Goal: Task Accomplishment & Management: Use online tool/utility

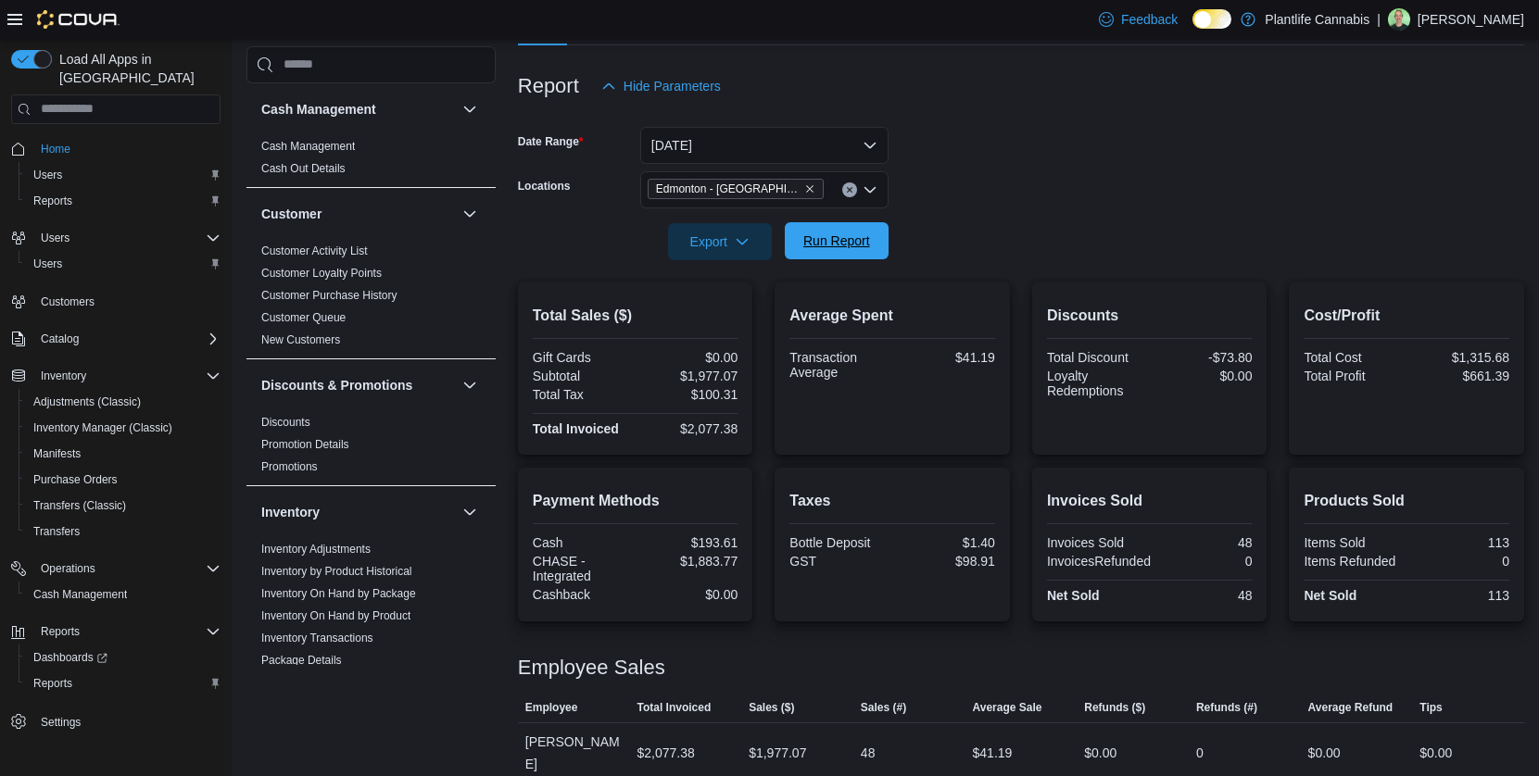
scroll to position [994, 0]
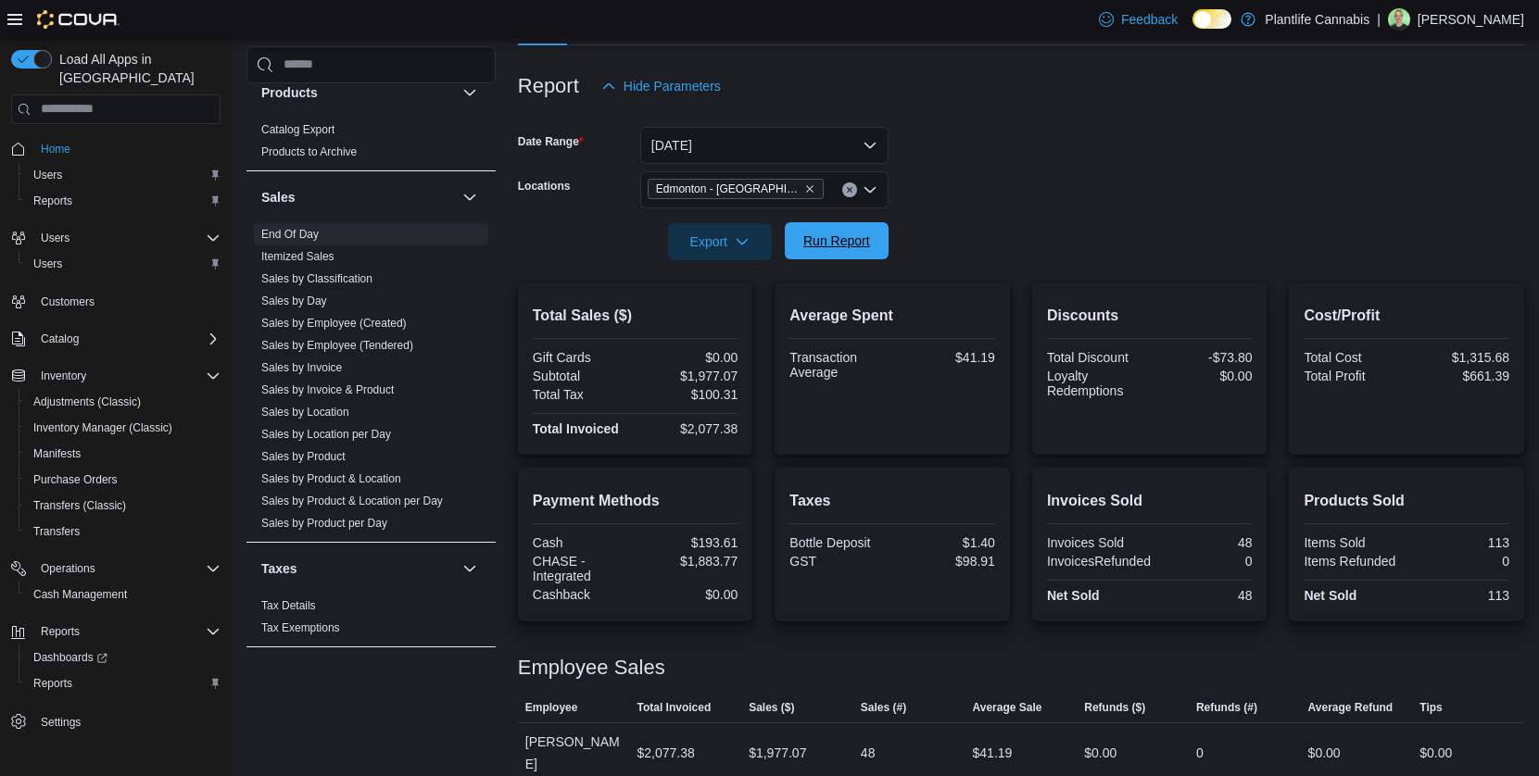
click at [876, 247] on span "Run Report" at bounding box center [837, 240] width 82 height 37
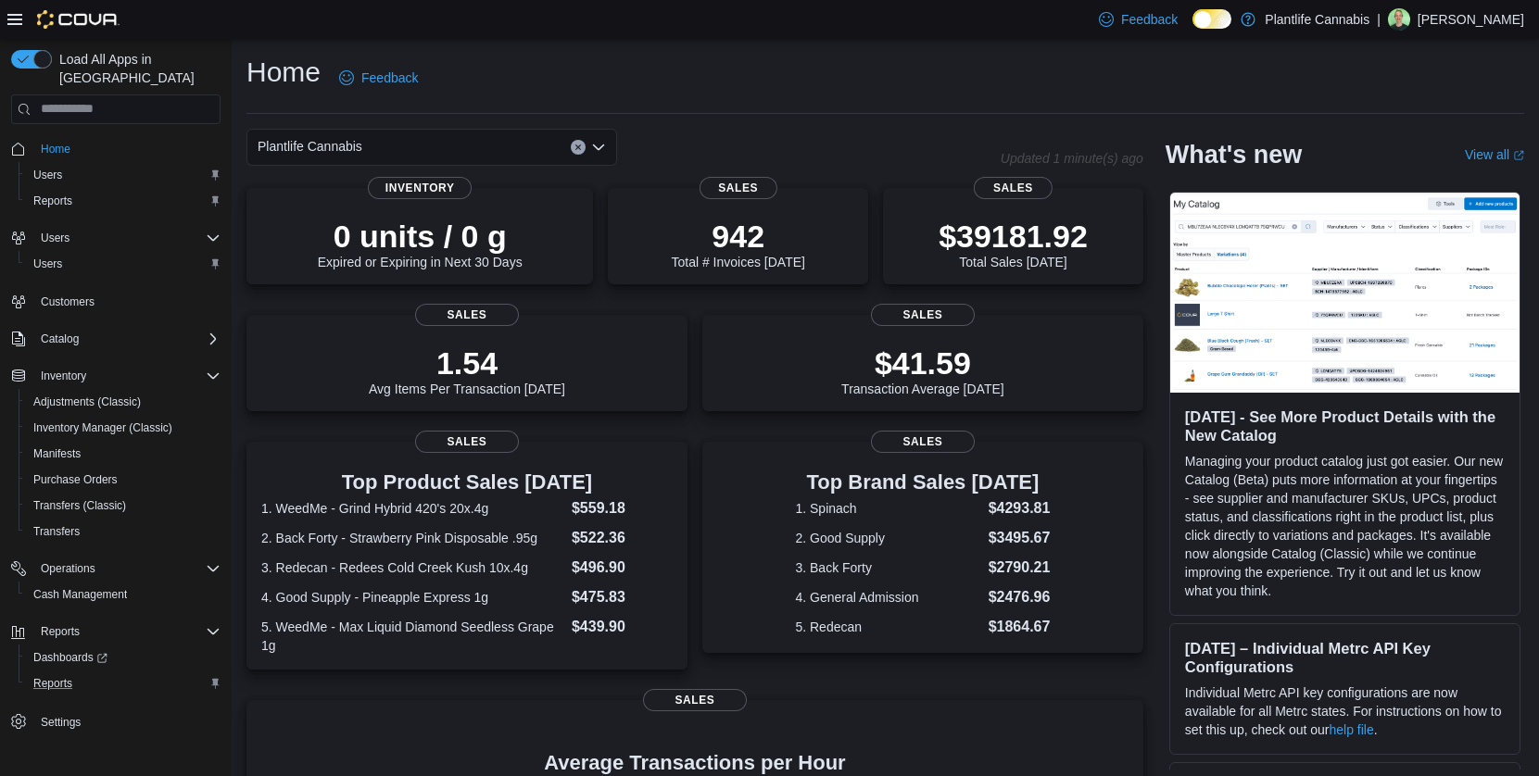
click at [59, 677] on button "Reports" at bounding box center [123, 684] width 209 height 26
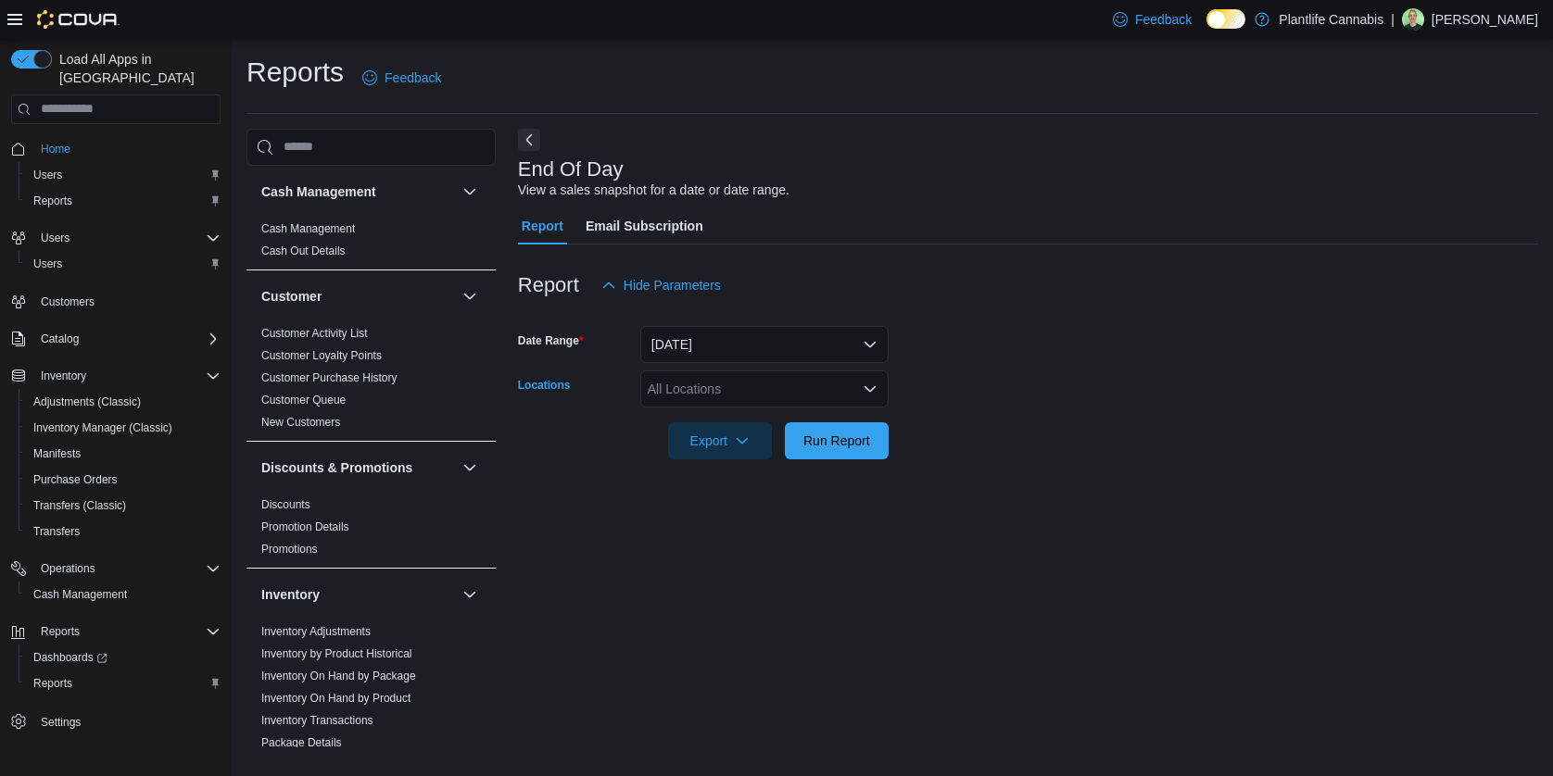
click at [780, 397] on div "All Locations" at bounding box center [764, 389] width 248 height 37
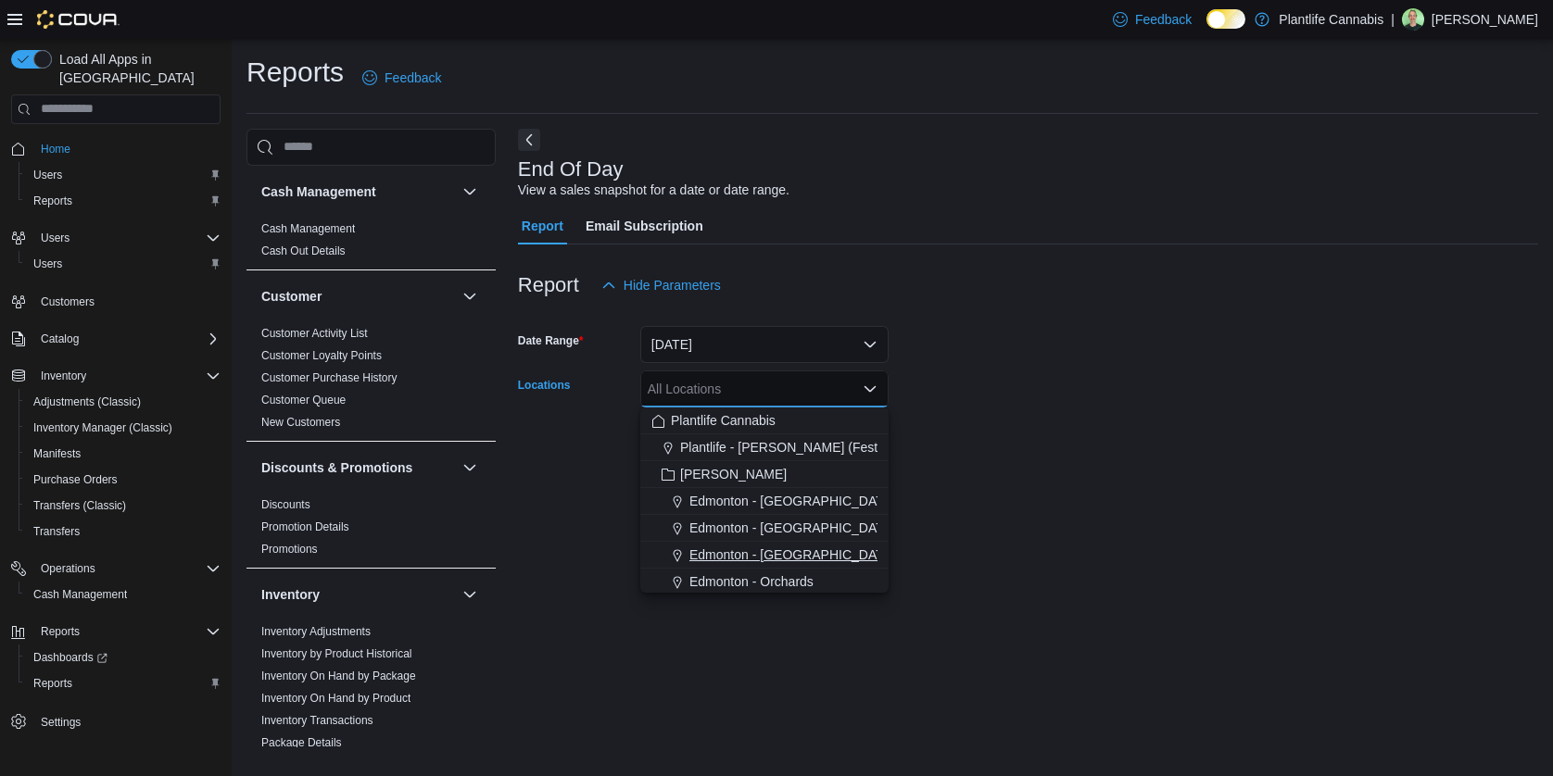
click at [785, 560] on span "Edmonton - [GEOGRAPHIC_DATA]" at bounding box center [792, 555] width 206 height 19
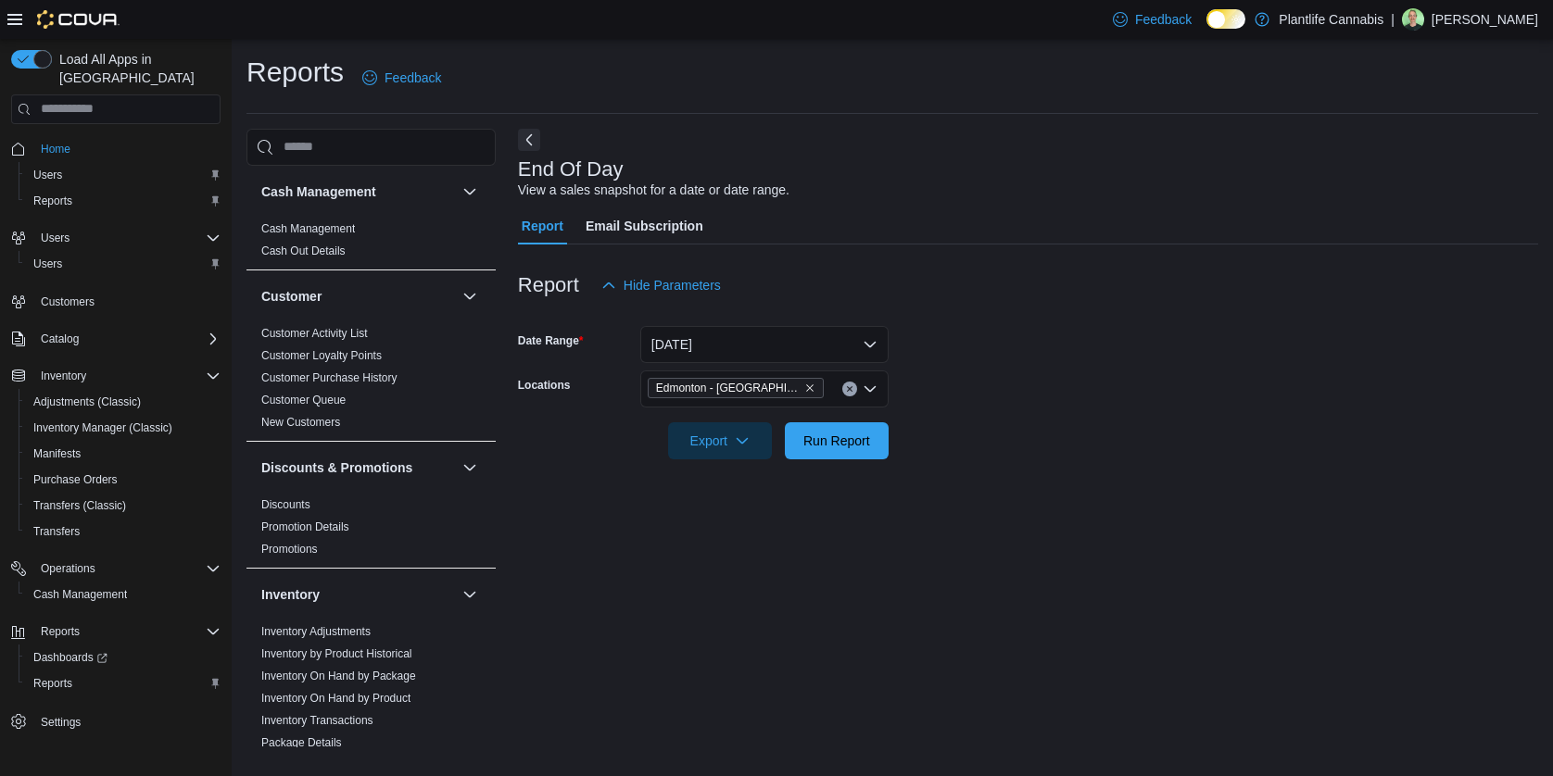
click at [982, 478] on div at bounding box center [1028, 471] width 1020 height 22
click at [826, 441] on span "Run Report" at bounding box center [836, 440] width 67 height 19
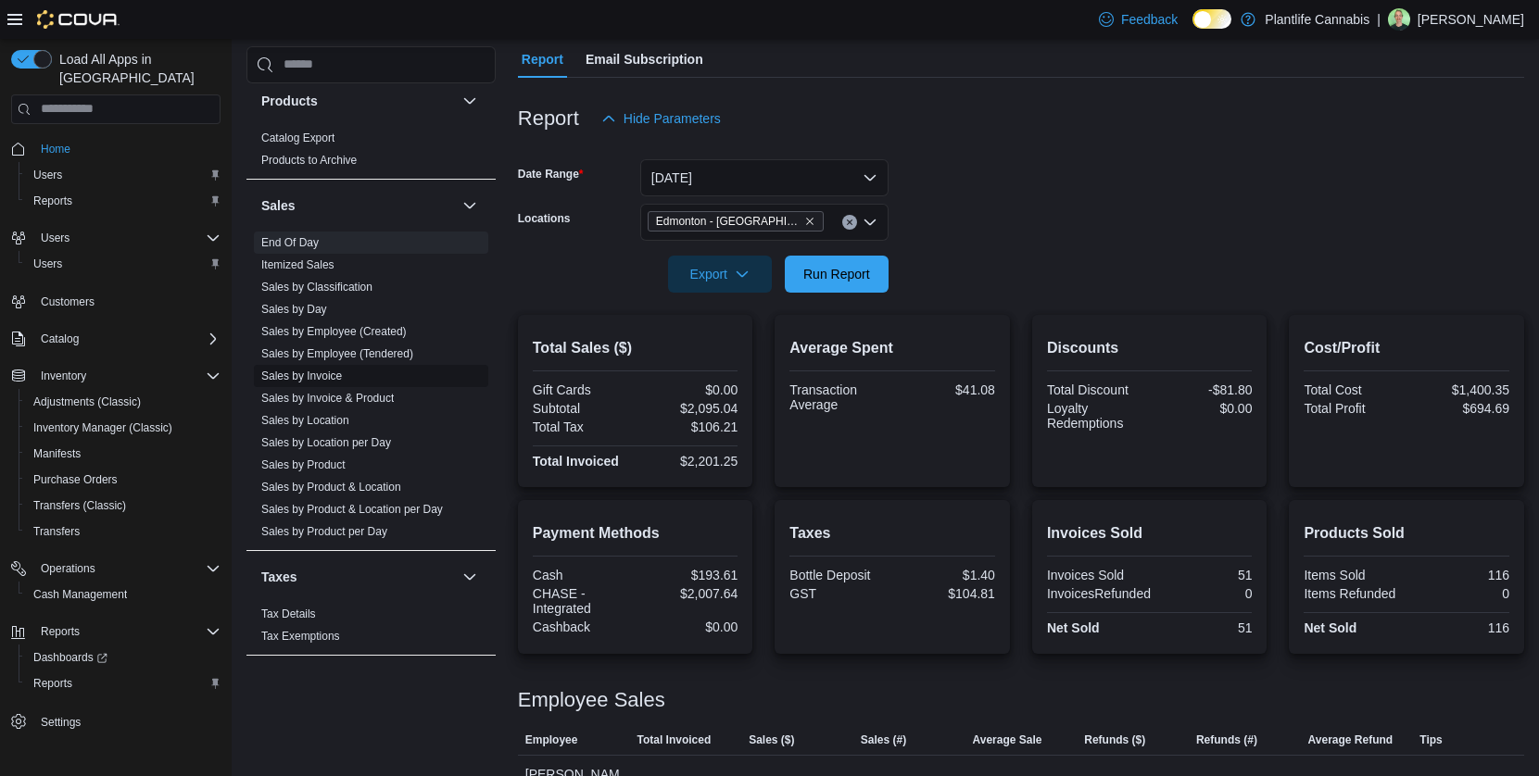
scroll to position [994, 0]
click at [378, 348] on link "Sales by Employee (Tendered)" at bounding box center [337, 345] width 152 height 13
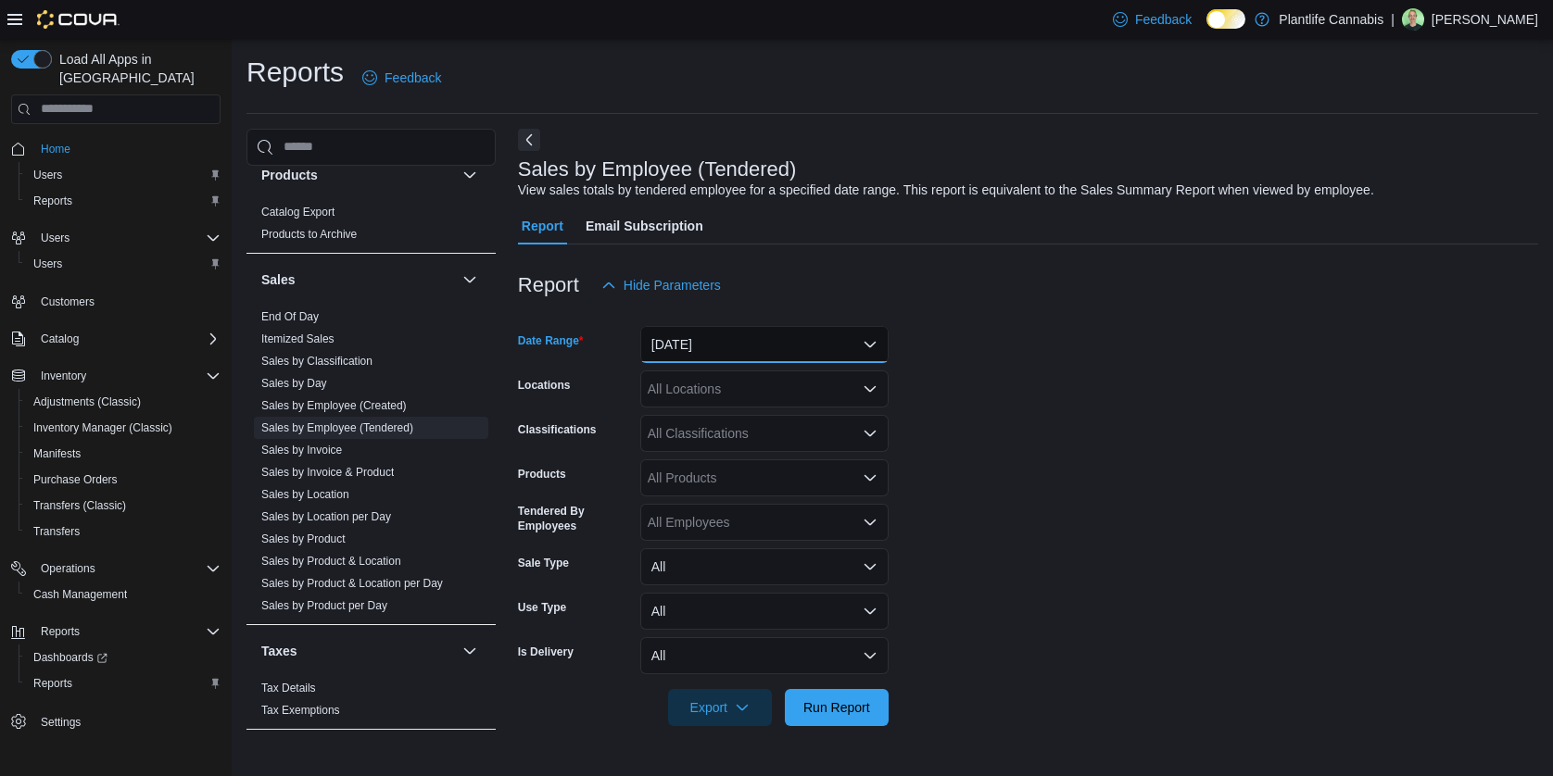
click at [722, 345] on button "Yesterday" at bounding box center [764, 344] width 248 height 37
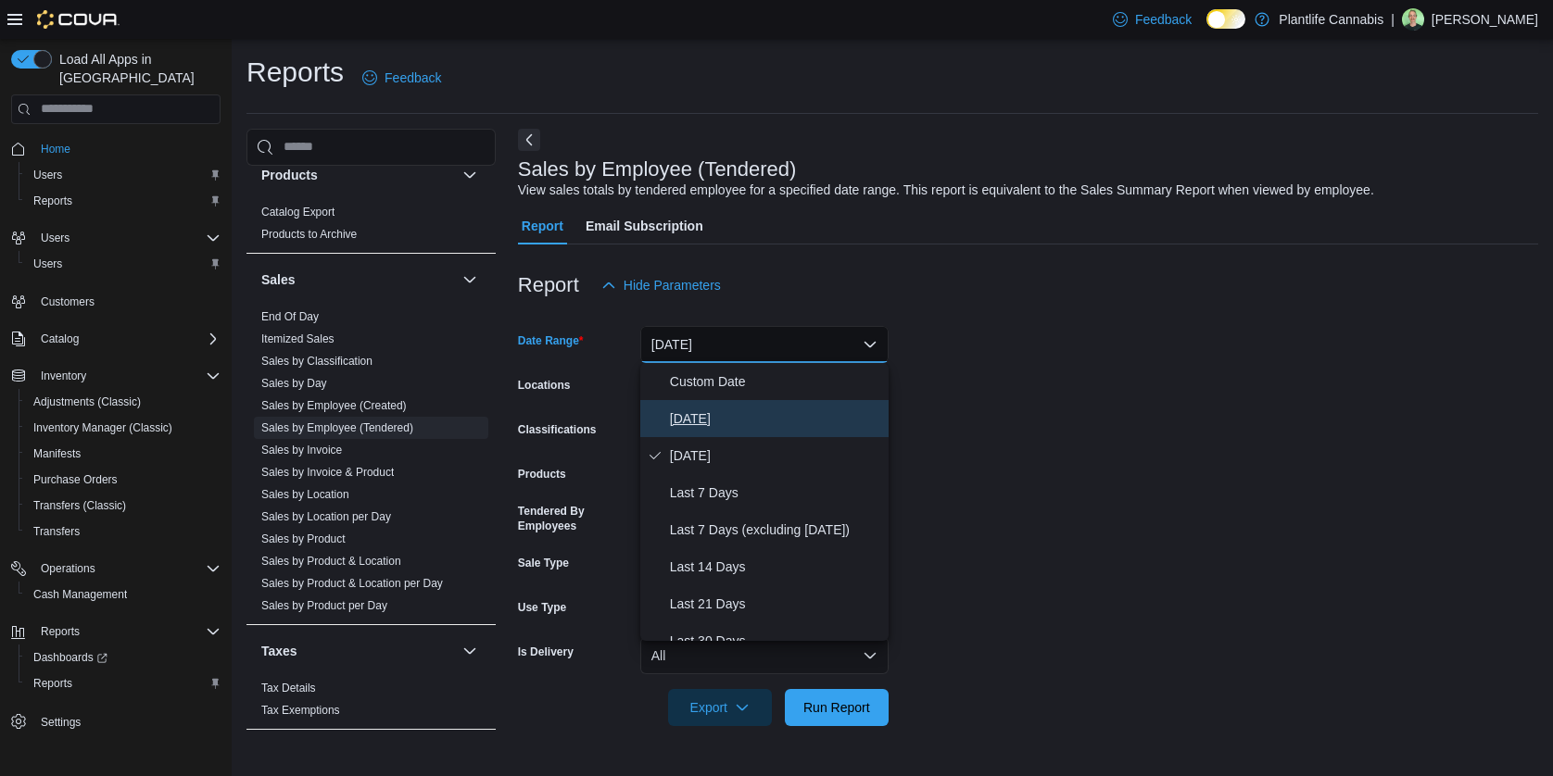
click at [704, 425] on span "[DATE]" at bounding box center [775, 419] width 211 height 22
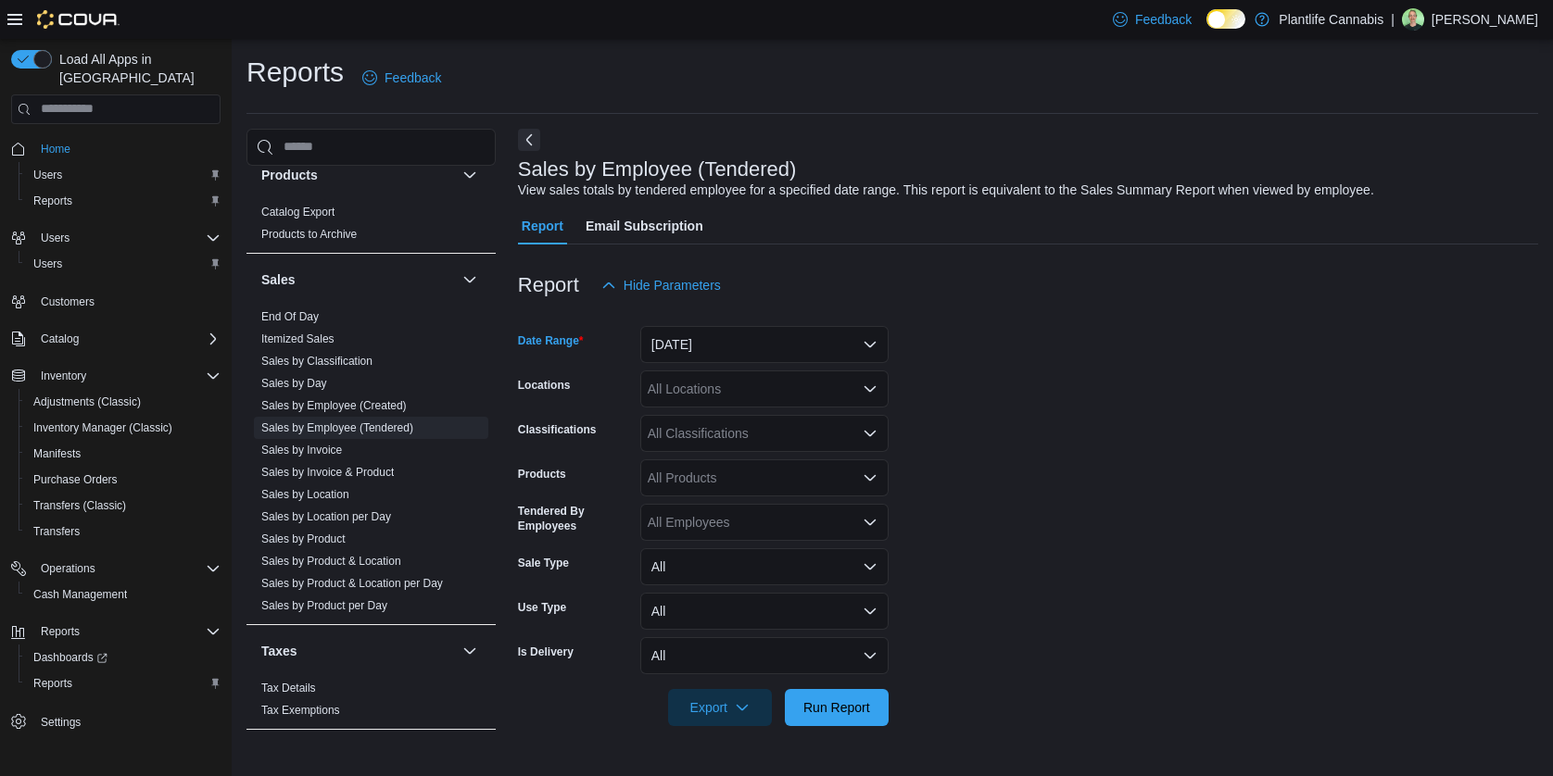
drag, startPoint x: 1049, startPoint y: 419, endPoint x: 771, endPoint y: 395, distance: 279.0
click at [1008, 409] on form "Date Range Today Locations All Locations Classifications All Classifications Pr…" at bounding box center [1028, 515] width 1020 height 422
click at [716, 395] on div "All Locations" at bounding box center [764, 389] width 248 height 37
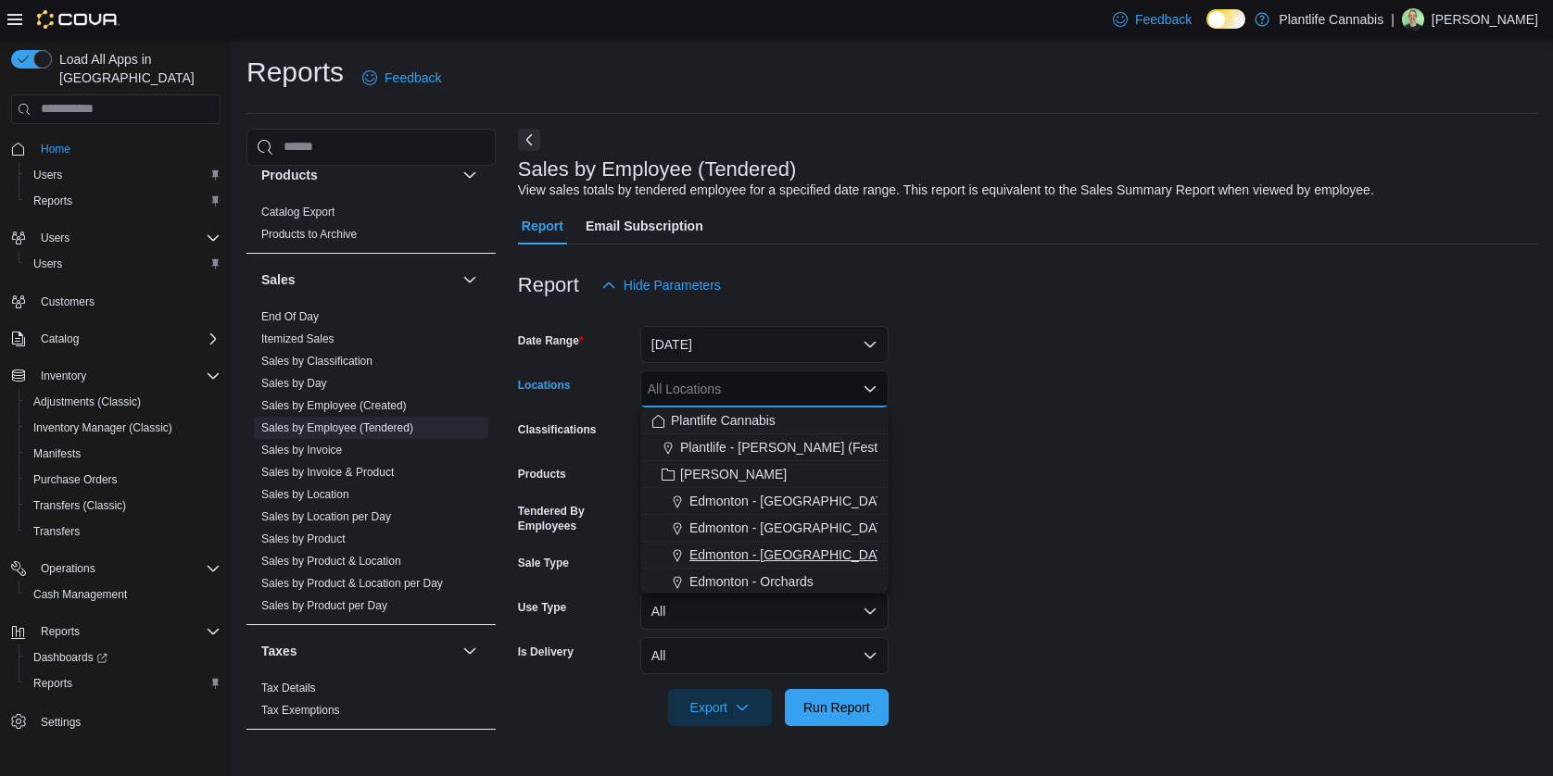
click at [794, 552] on span "Edmonton - [GEOGRAPHIC_DATA]" at bounding box center [792, 555] width 206 height 19
drag, startPoint x: 1014, startPoint y: 534, endPoint x: 917, endPoint y: 506, distance: 100.3
click at [1003, 531] on form "Date Range Today Locations Edmonton - Jagare Ridge Combo box. Selected. Edmonto…" at bounding box center [1028, 515] width 1020 height 422
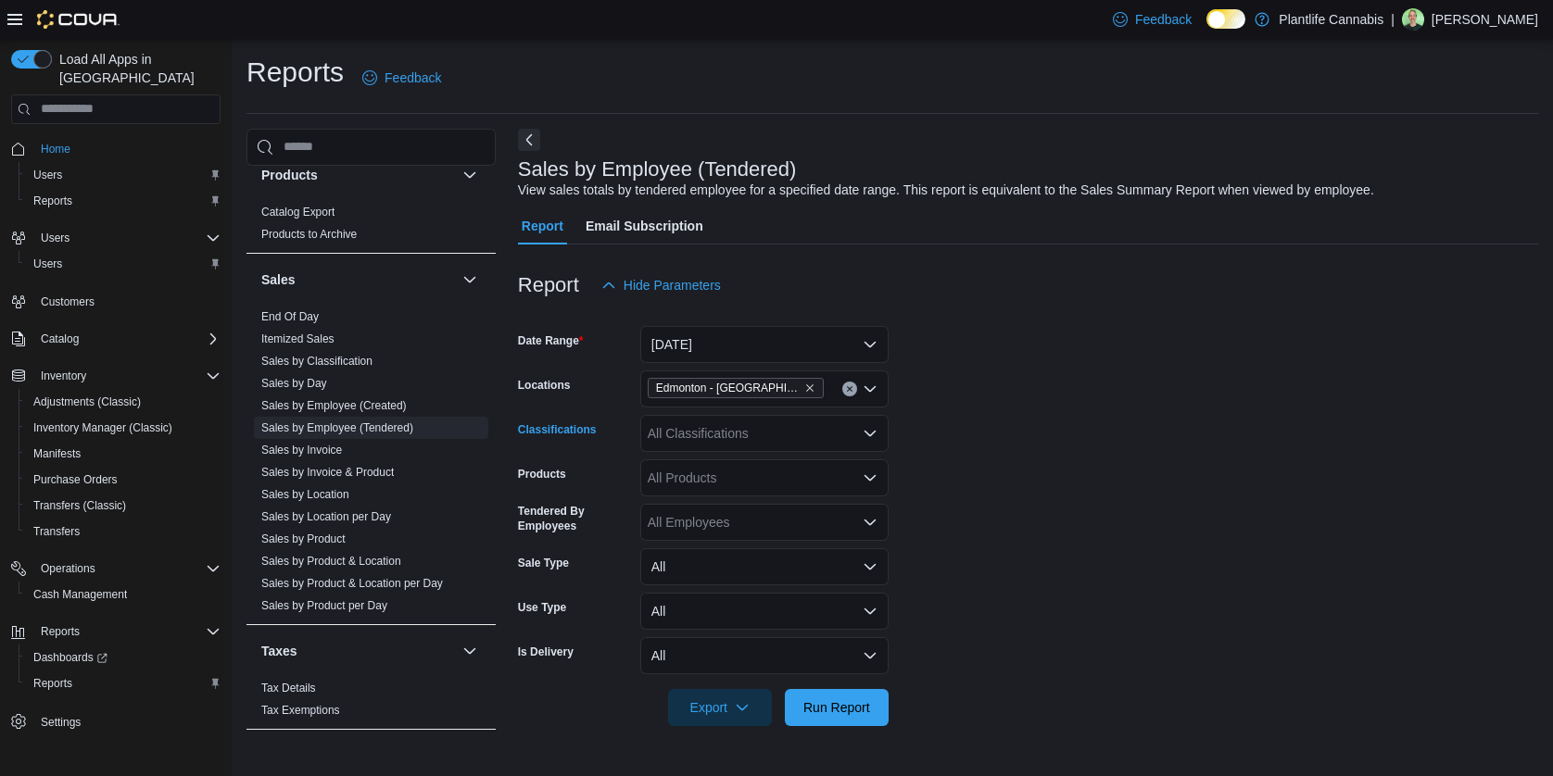
click at [718, 436] on div "All Classifications" at bounding box center [764, 433] width 248 height 37
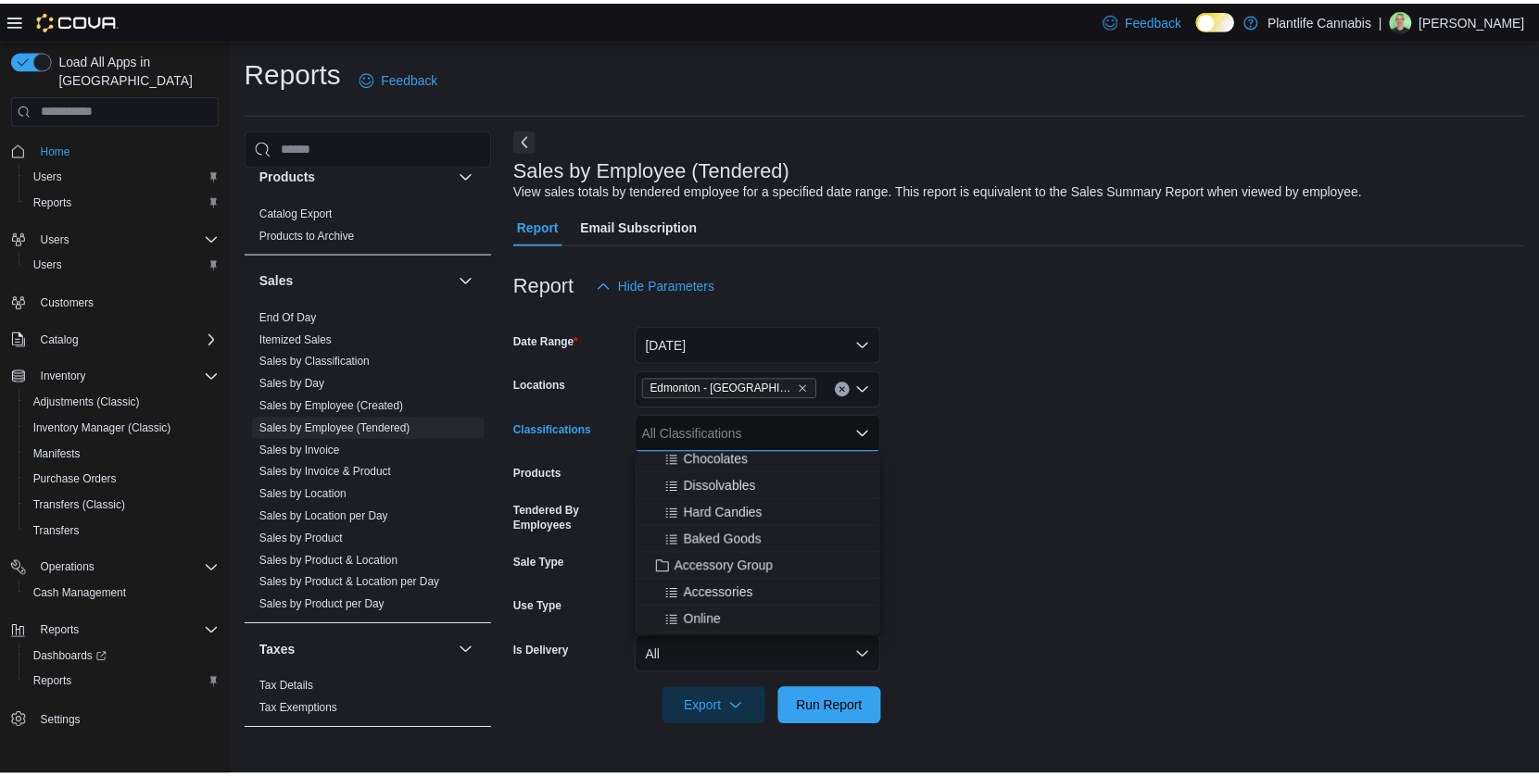
scroll to position [168, 0]
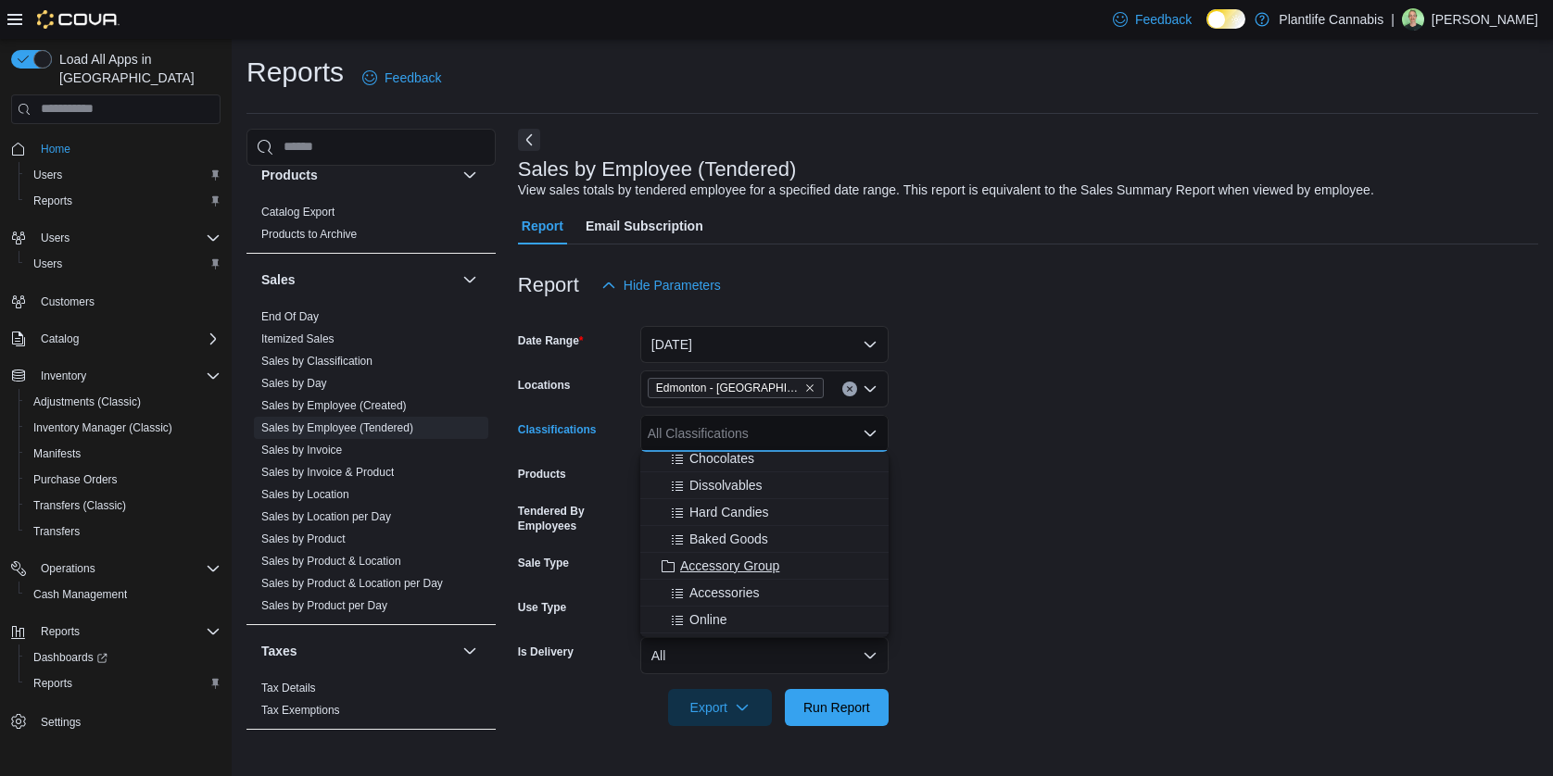
click at [752, 560] on span "Accessory Group" at bounding box center [729, 566] width 99 height 19
click at [1114, 566] on form "Date Range Today Locations Edmonton - Jagare Ridge Classifications Accessory Gr…" at bounding box center [1028, 515] width 1020 height 422
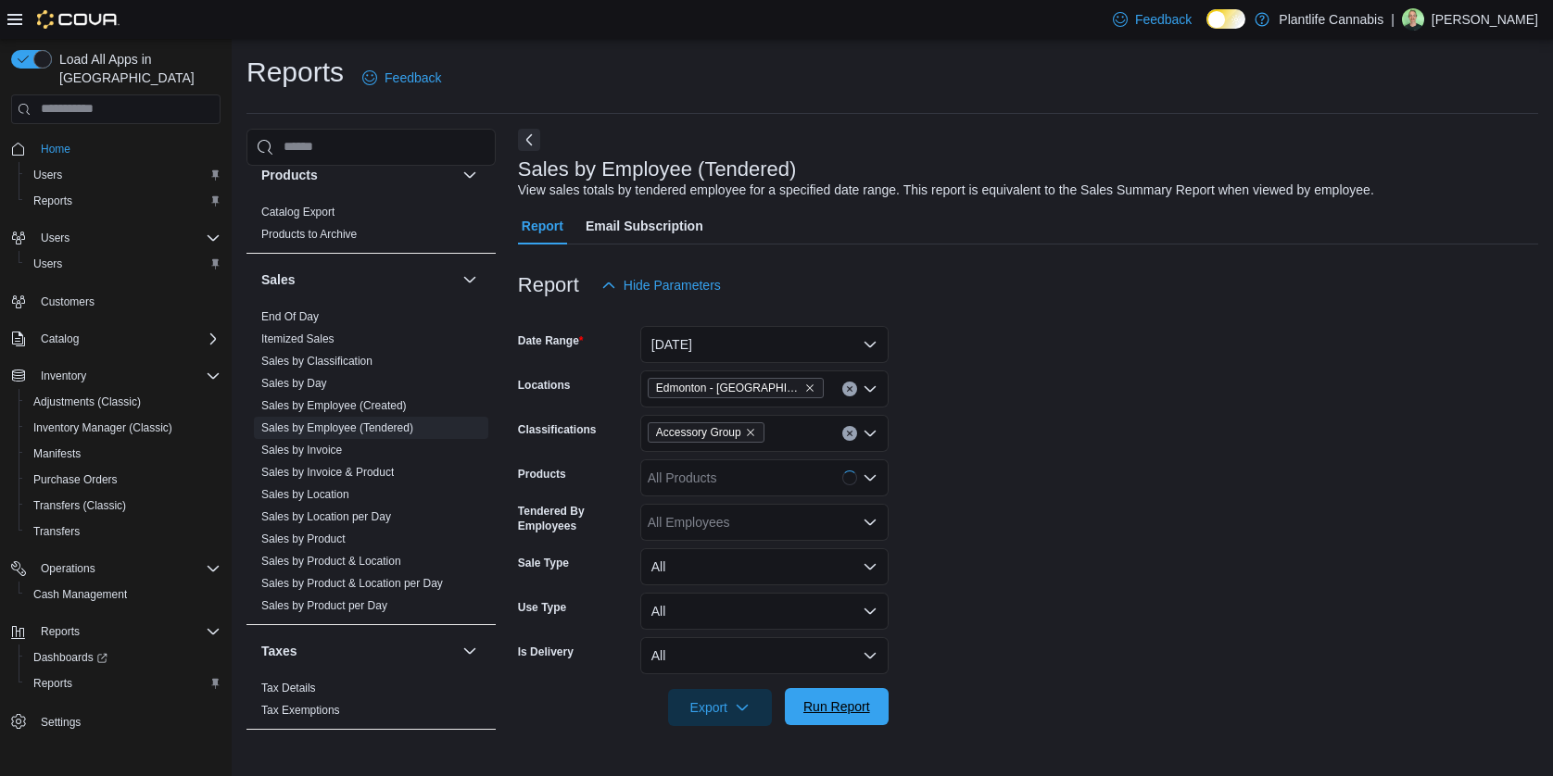
click at [809, 709] on span "Run Report" at bounding box center [836, 707] width 67 height 19
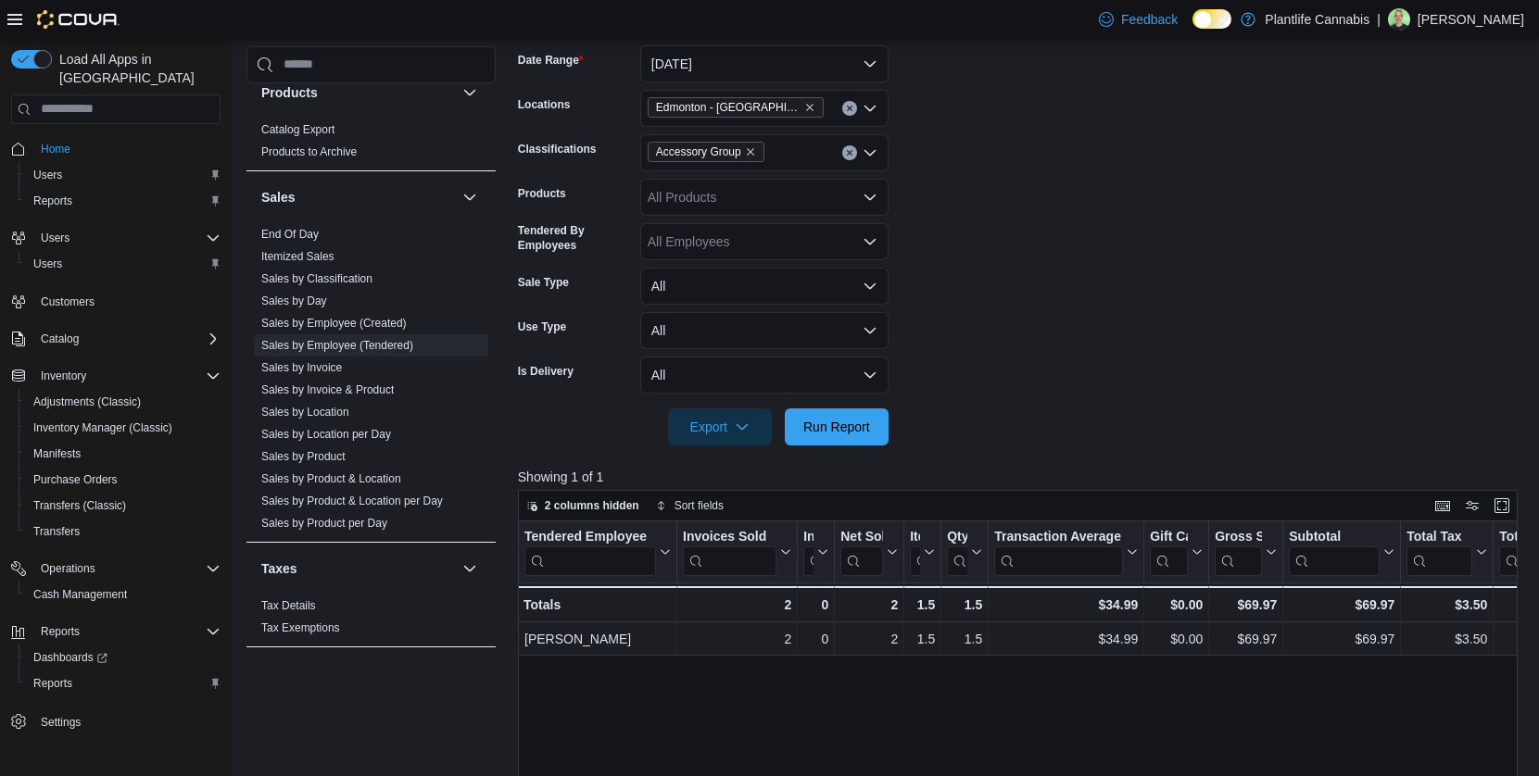
scroll to position [628, 0]
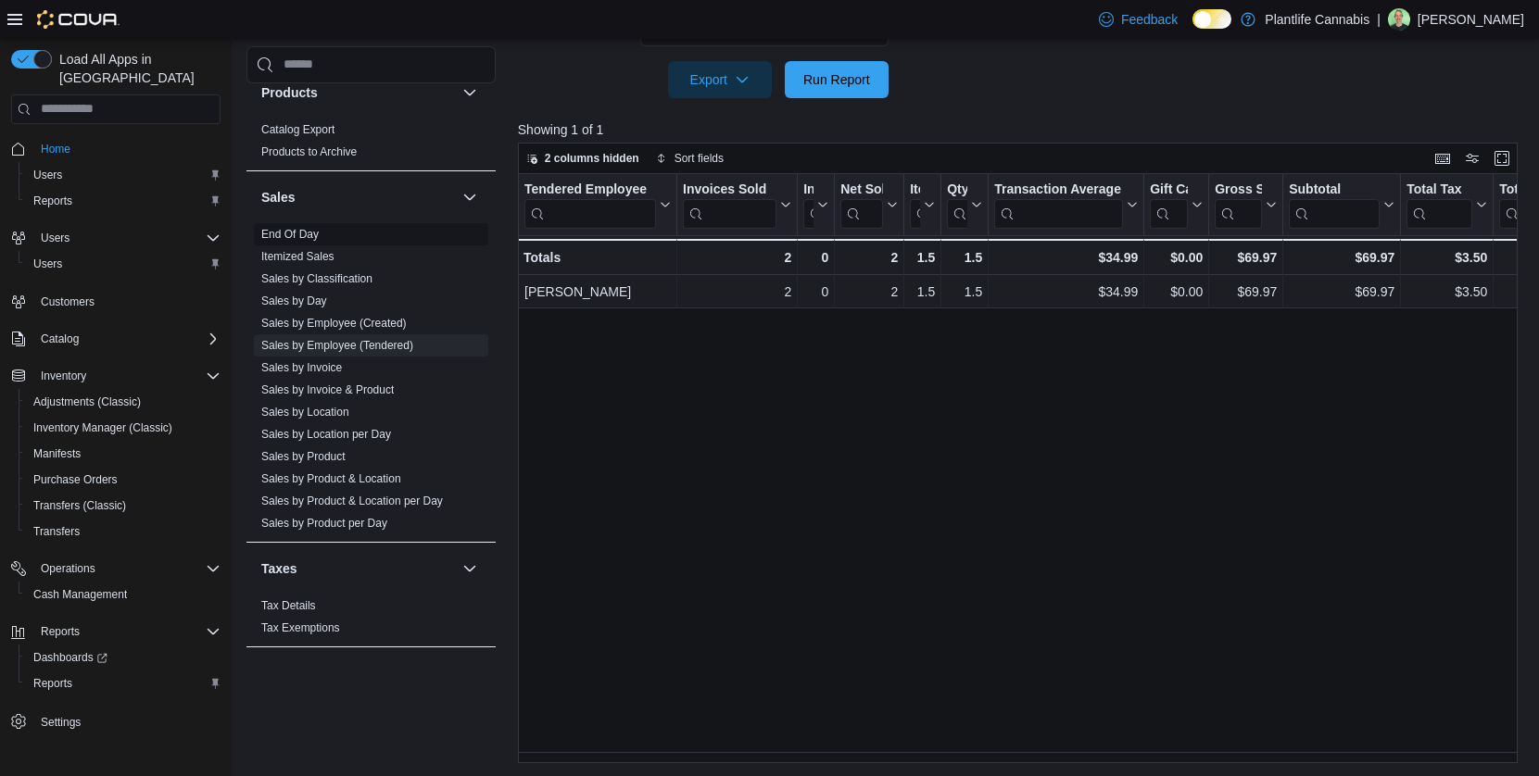
click at [307, 231] on link "End Of Day" at bounding box center [289, 234] width 57 height 13
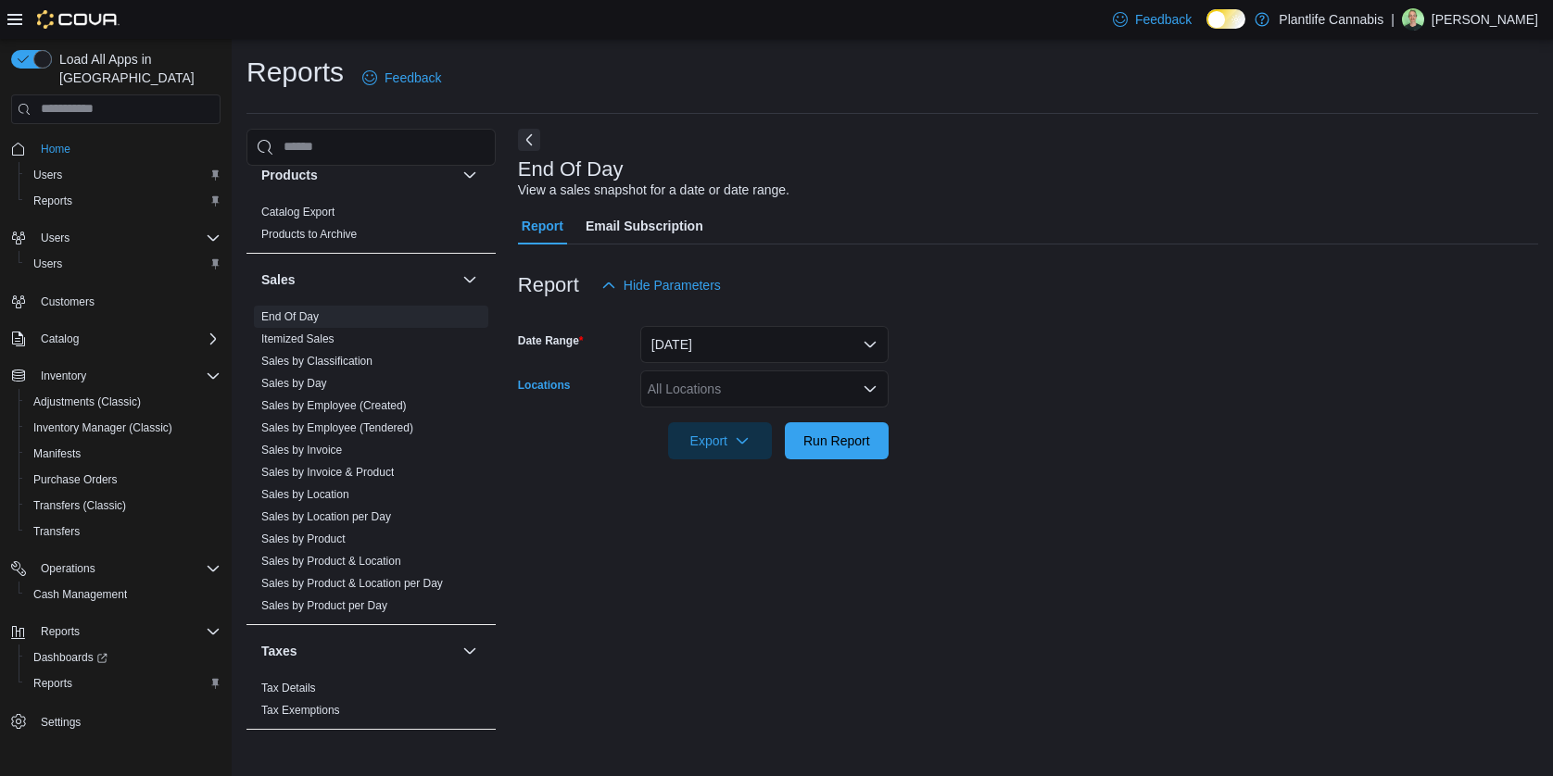
click at [751, 384] on div "All Locations" at bounding box center [764, 389] width 248 height 37
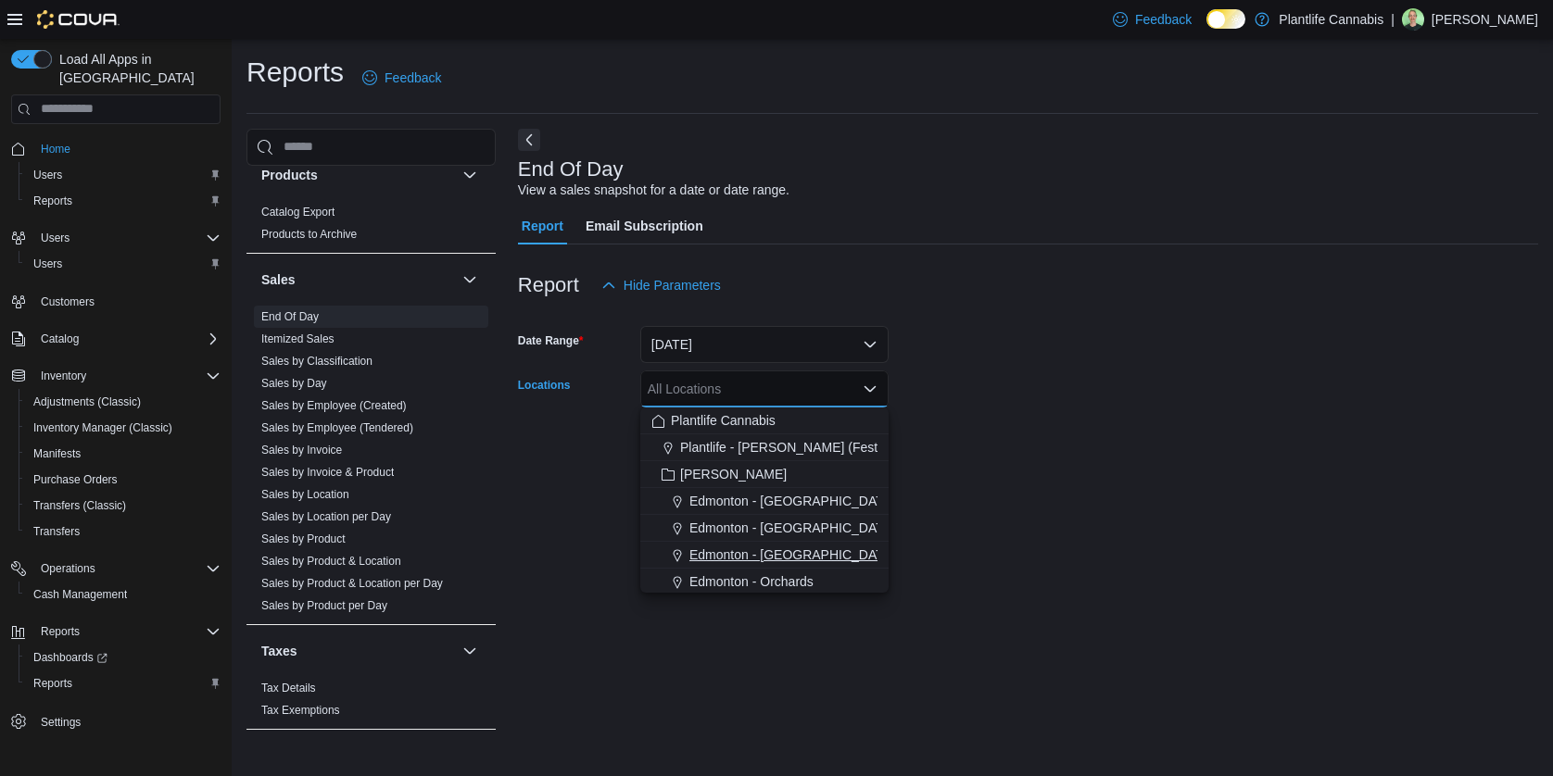
click at [777, 560] on span "Edmonton - [GEOGRAPHIC_DATA]" at bounding box center [792, 555] width 206 height 19
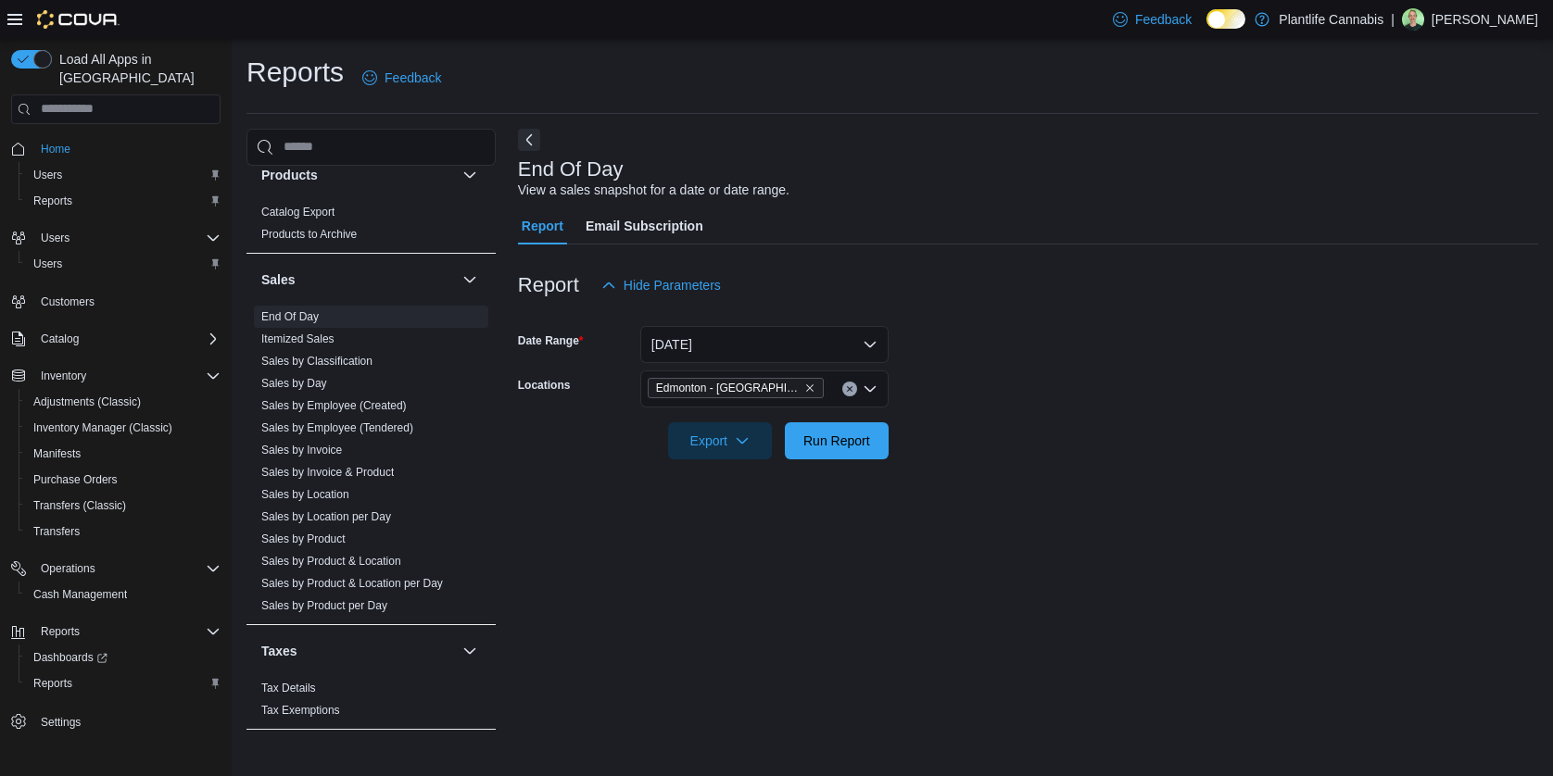
click at [1012, 505] on div "End Of Day View a sales snapshot for a date or date range. Report Email Subscri…" at bounding box center [1028, 439] width 1020 height 620
click at [814, 438] on span "Run Report" at bounding box center [836, 440] width 67 height 19
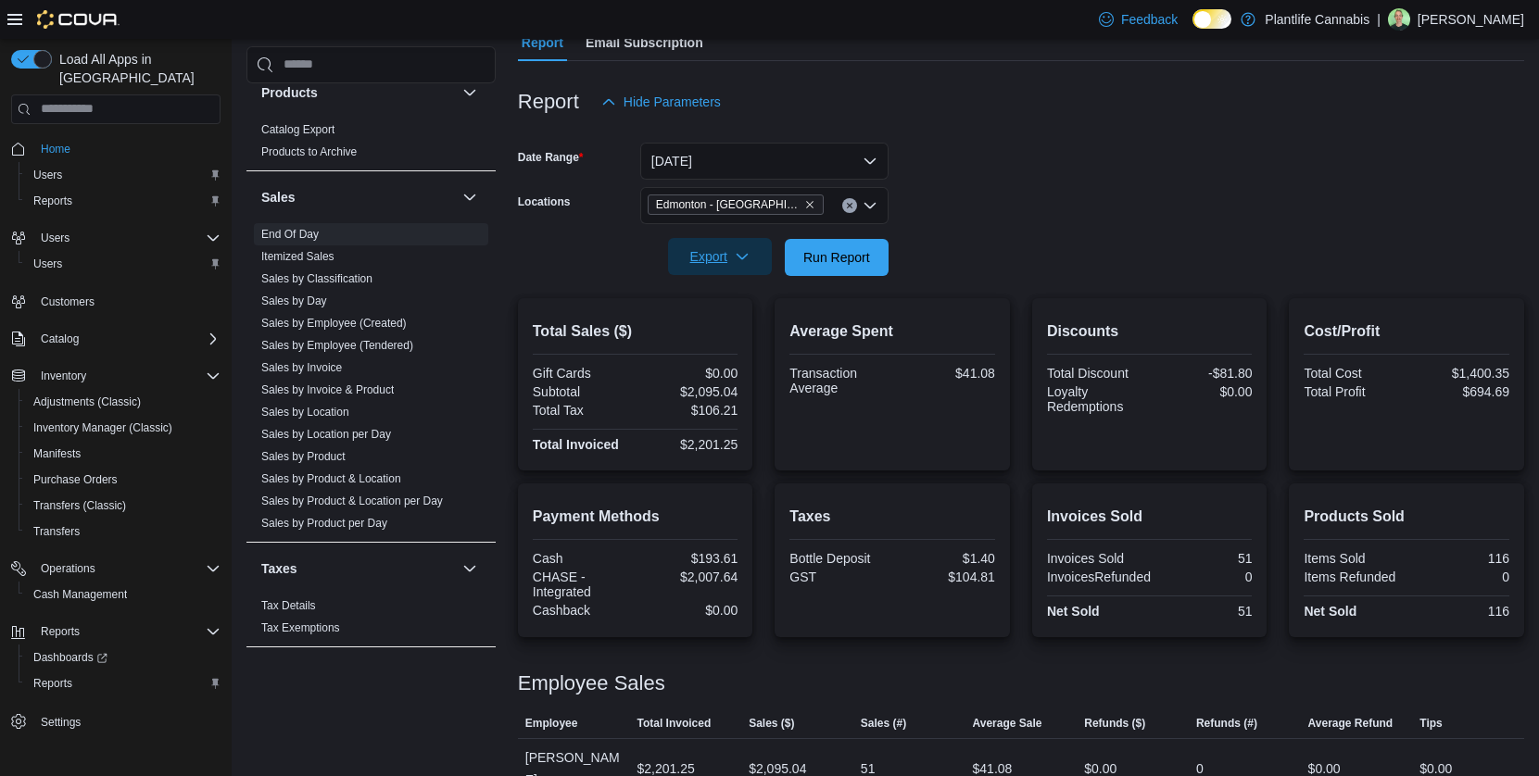
scroll to position [199, 0]
